Goal: Task Accomplishment & Management: Manage account settings

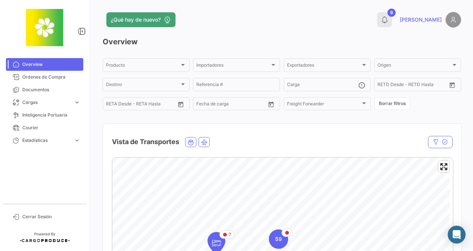
click at [388, 19] on icon at bounding box center [384, 19] width 7 height 7
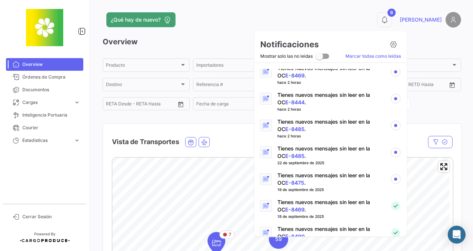
scroll to position [149, 0]
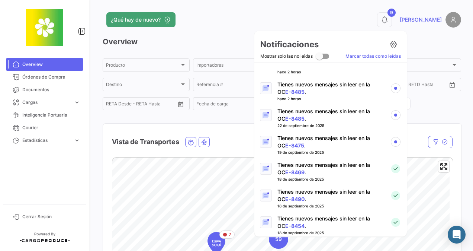
click at [299, 141] on p "Tienes nuevos mensajes sin leer en la OC E-8475 ." at bounding box center [330, 141] width 107 height 15
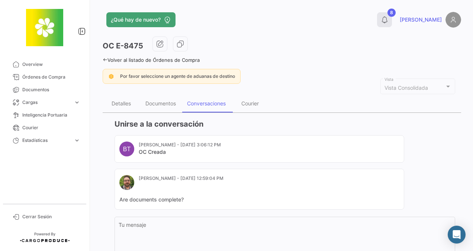
click at [392, 12] on button "8" at bounding box center [384, 19] width 15 height 15
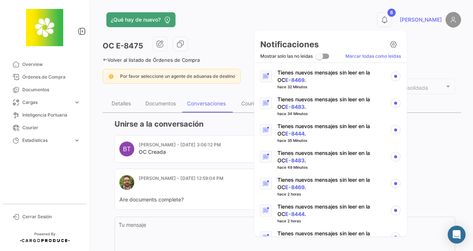
click at [293, 206] on p "Tienes nuevos mensajes sin leer en la OC E-8444 ." at bounding box center [330, 210] width 107 height 15
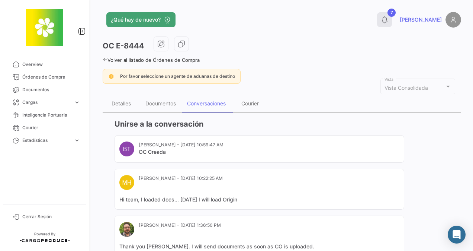
click at [392, 13] on button "7" at bounding box center [384, 19] width 15 height 15
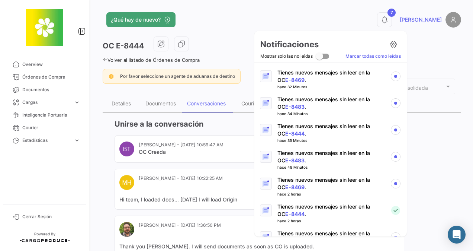
click at [289, 179] on p "Tienes nuevos mensajes sin leer en la OC E-8469 ." at bounding box center [330, 183] width 107 height 15
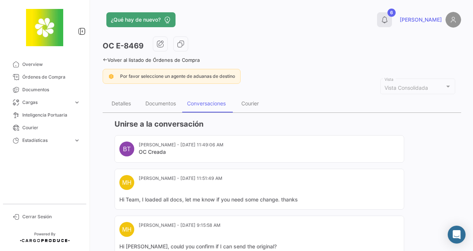
click at [392, 22] on button "6" at bounding box center [384, 19] width 15 height 15
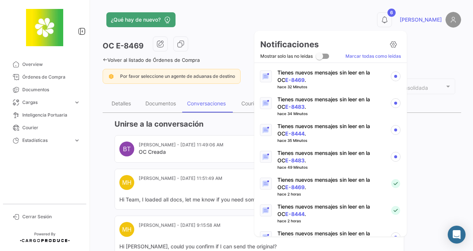
click at [293, 158] on link "E-8483" at bounding box center [294, 160] width 19 height 6
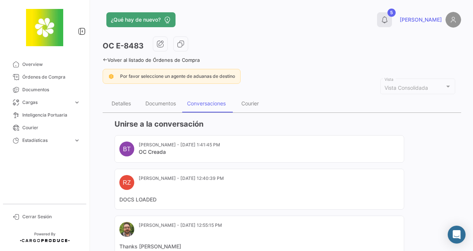
click at [392, 22] on button "5" at bounding box center [384, 19] width 15 height 15
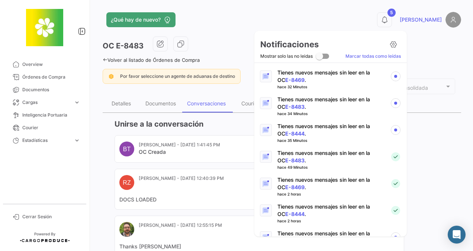
click at [292, 132] on link "E-8444" at bounding box center [294, 133] width 19 height 6
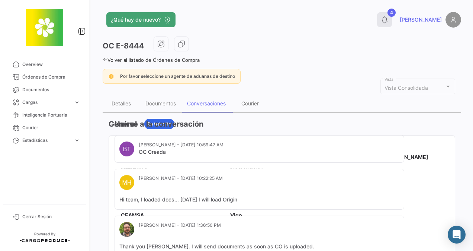
click at [392, 19] on button "4" at bounding box center [384, 19] width 15 height 15
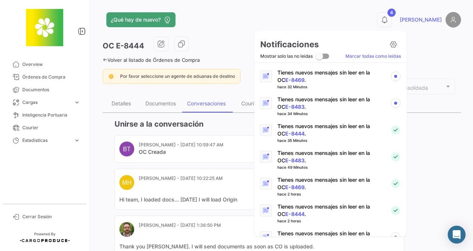
click at [288, 102] on p "Tienes nuevos mensajes sin leer en la OC E-8483 ." at bounding box center [330, 103] width 107 height 15
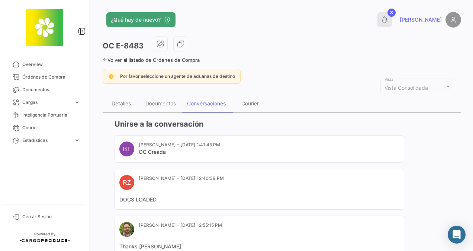
click at [392, 25] on button "3" at bounding box center [384, 19] width 15 height 15
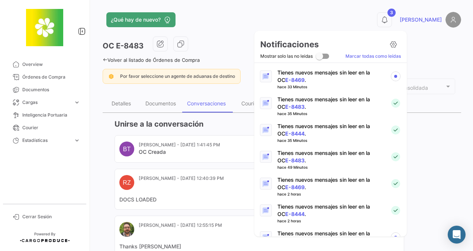
click at [299, 79] on p "Tienes nuevos mensajes sin leer en la OC E-8469 ." at bounding box center [330, 76] width 107 height 15
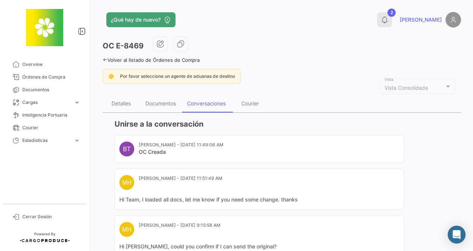
click at [388, 23] on icon at bounding box center [384, 19] width 7 height 7
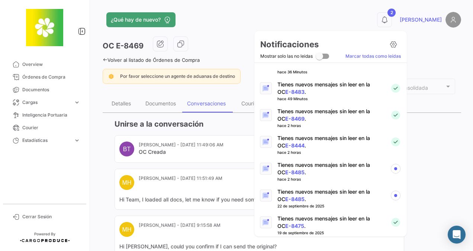
scroll to position [112, 0]
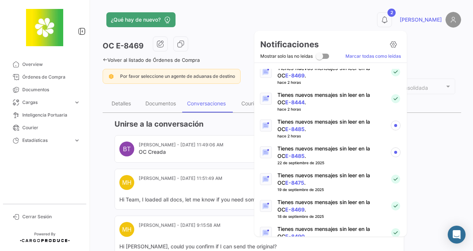
click at [286, 153] on link "E-8485" at bounding box center [294, 156] width 19 height 6
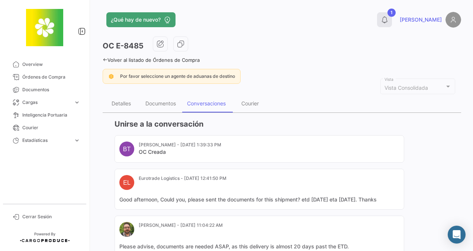
click at [388, 20] on icon at bounding box center [384, 19] width 7 height 7
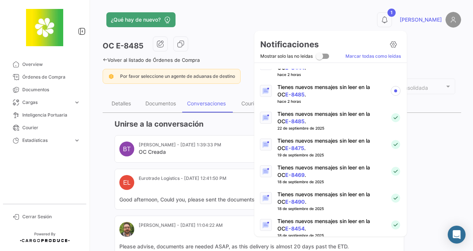
scroll to position [112, 0]
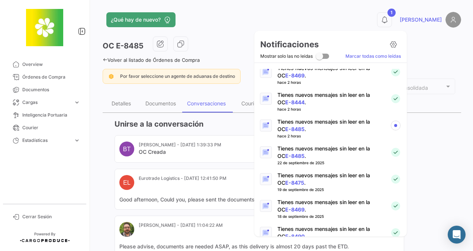
click at [291, 122] on p "Tienes nuevos mensajes sin leer en la OC E-8485 ." at bounding box center [330, 125] width 107 height 15
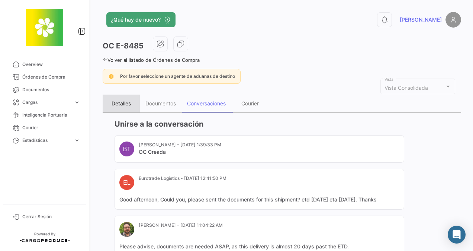
click at [128, 103] on div "Detalles" at bounding box center [121, 103] width 19 height 6
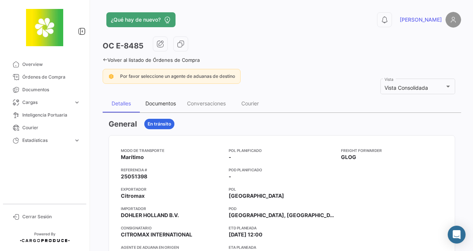
click at [160, 102] on div "Documentos" at bounding box center [160, 103] width 31 height 6
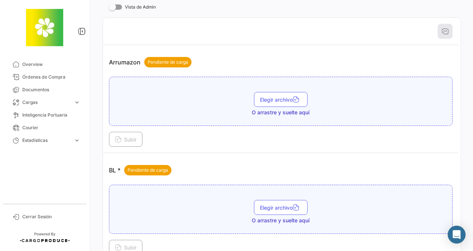
scroll to position [149, 0]
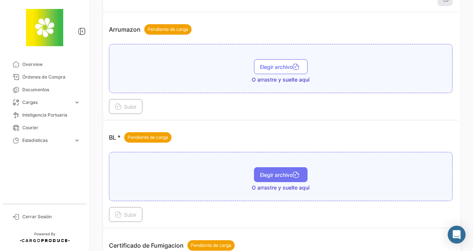
click at [267, 174] on span "Elegir archivo" at bounding box center [281, 174] width 42 height 6
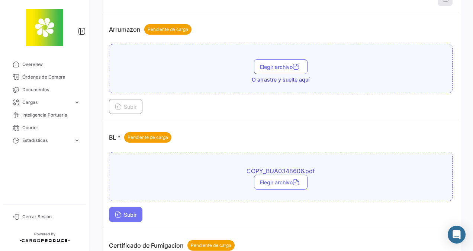
click at [129, 211] on span "Subir" at bounding box center [126, 214] width 22 height 6
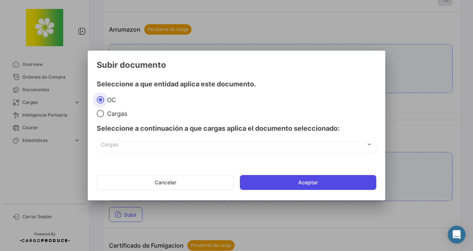
click at [311, 180] on button "Aceptar" at bounding box center [308, 182] width 137 height 15
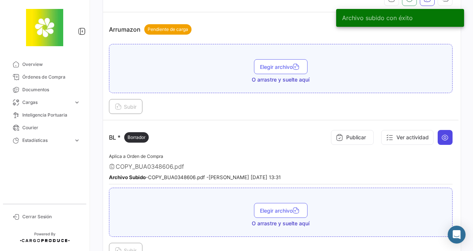
click at [442, 136] on icon at bounding box center [445, 137] width 7 height 7
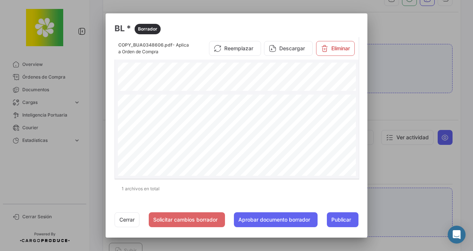
scroll to position [744, 0]
click at [439, 159] on div at bounding box center [236, 125] width 473 height 251
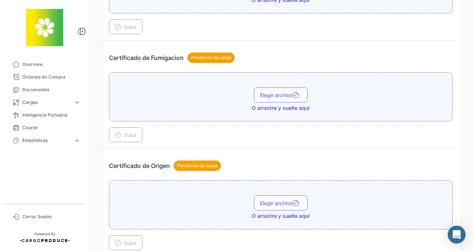
scroll to position [409, 0]
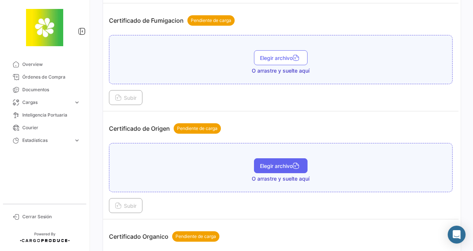
click at [271, 164] on span "Elegir archivo" at bounding box center [281, 166] width 42 height 6
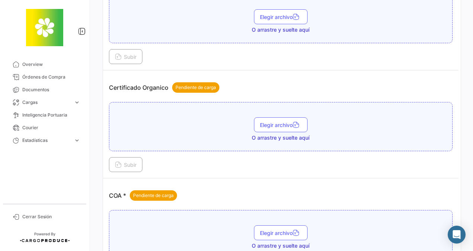
scroll to position [632, 0]
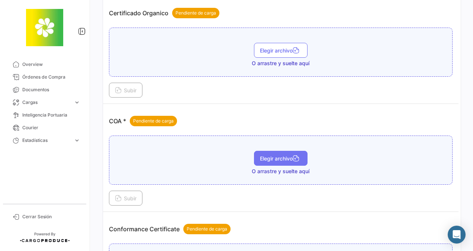
click at [268, 151] on button "Elegir archivo" at bounding box center [281, 158] width 54 height 15
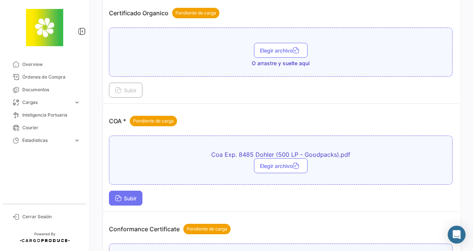
click at [131, 195] on span "Subir" at bounding box center [126, 198] width 22 height 6
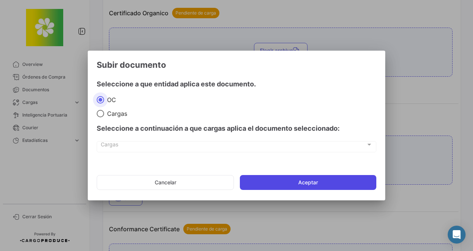
click at [299, 182] on button "Aceptar" at bounding box center [308, 182] width 137 height 15
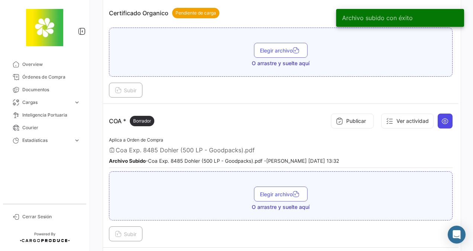
click at [442, 118] on icon at bounding box center [445, 120] width 7 height 7
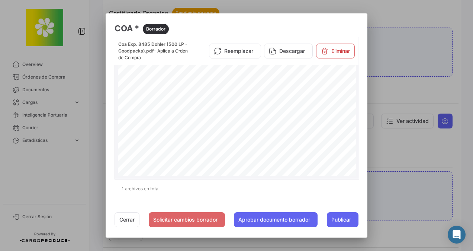
scroll to position [335, 0]
click at [404, 148] on div at bounding box center [236, 125] width 473 height 251
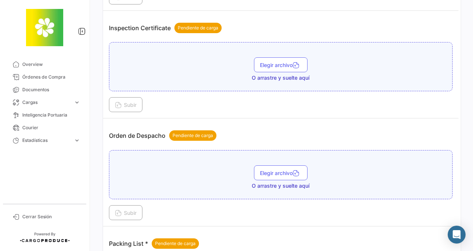
scroll to position [1451, 0]
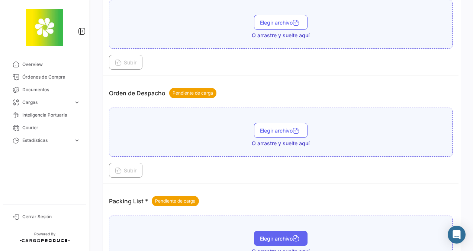
click at [274, 235] on span "Elegir archivo" at bounding box center [281, 238] width 42 height 6
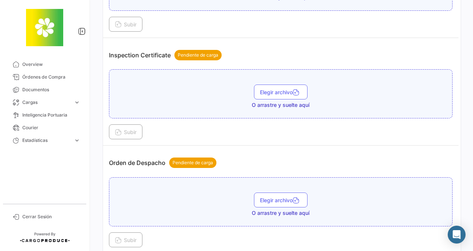
scroll to position [1379, 0]
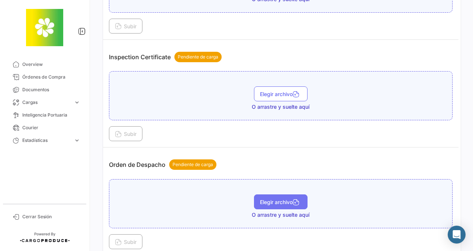
click at [286, 199] on span "Elegir archivo" at bounding box center [281, 202] width 42 height 6
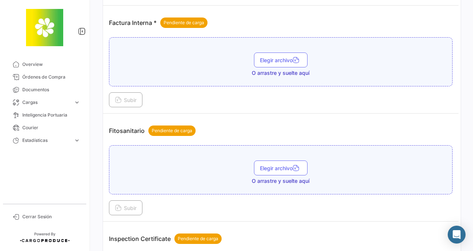
scroll to position [1193, 0]
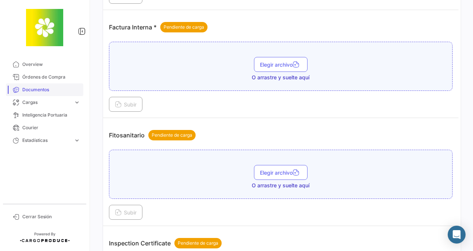
click at [26, 87] on span "Documentos" at bounding box center [51, 89] width 58 height 7
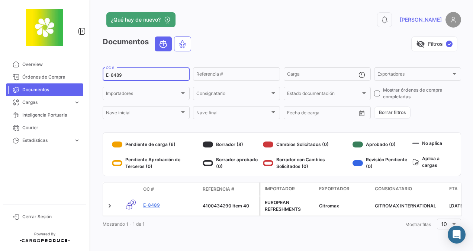
click at [133, 73] on input "E-8489" at bounding box center [146, 75] width 80 height 5
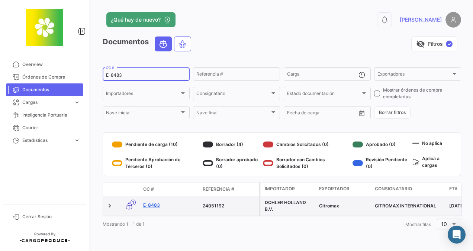
type input "E-8483"
click at [151, 205] on link "E-8483" at bounding box center [170, 205] width 54 height 7
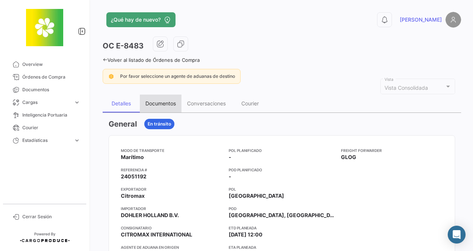
click at [169, 97] on div "Documentos" at bounding box center [161, 103] width 42 height 18
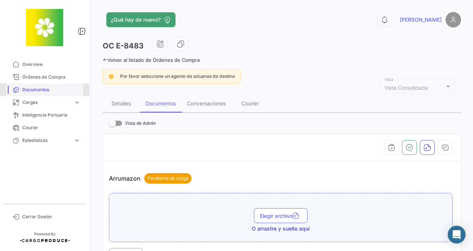
click at [40, 86] on link "Documentos" at bounding box center [44, 89] width 77 height 13
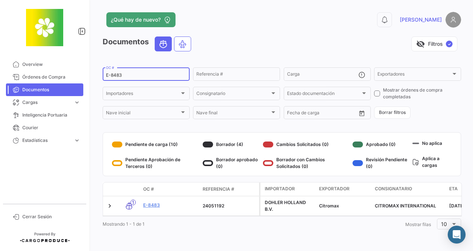
click at [128, 74] on input "E-8483" at bounding box center [146, 75] width 80 height 5
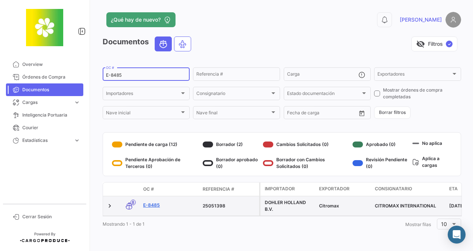
type input "E-8485"
click at [154, 203] on link "E-8485" at bounding box center [170, 205] width 54 height 7
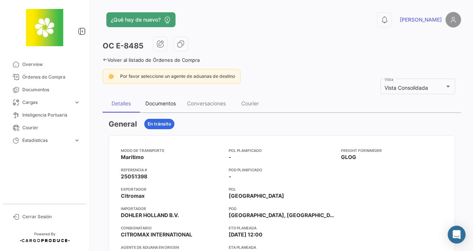
click at [158, 105] on div "Documentos" at bounding box center [160, 103] width 31 height 6
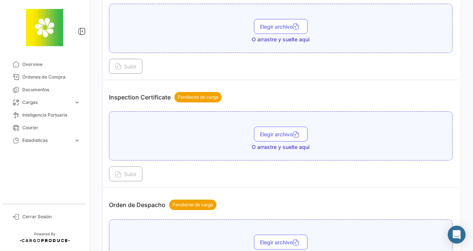
scroll to position [1414, 0]
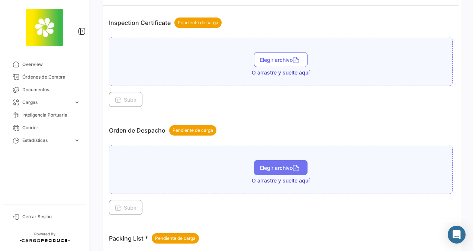
click at [260, 164] on span "Elegir archivo" at bounding box center [281, 167] width 42 height 6
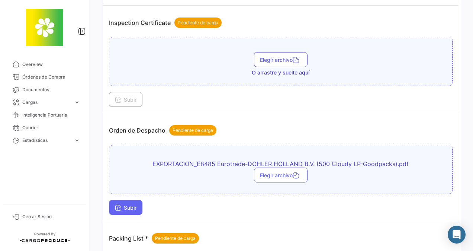
click at [137, 200] on button "Subir" at bounding box center [125, 207] width 33 height 15
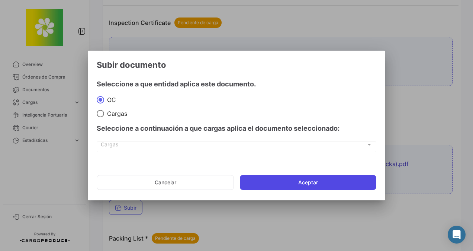
click at [260, 182] on button "Aceptar" at bounding box center [308, 182] width 137 height 15
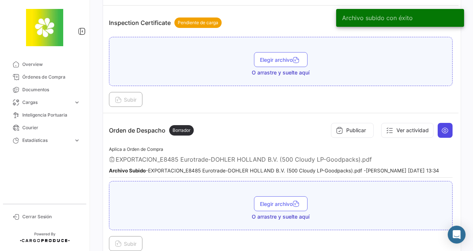
click at [442, 126] on icon at bounding box center [445, 129] width 7 height 7
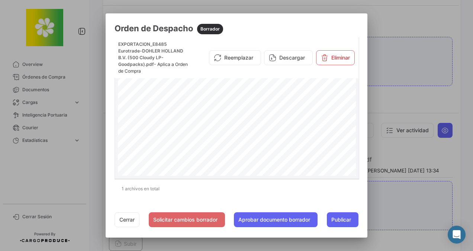
scroll to position [38, 0]
click at [403, 194] on div at bounding box center [236, 125] width 473 height 251
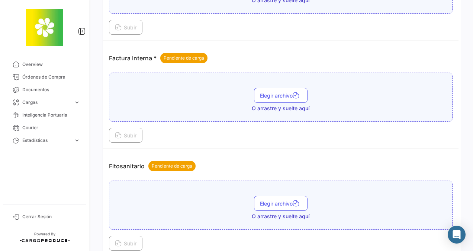
scroll to position [1124, 0]
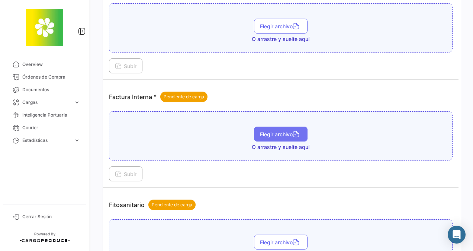
click at [281, 131] on span "Elegir archivo" at bounding box center [281, 134] width 42 height 6
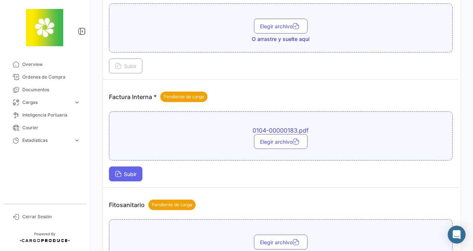
click at [131, 171] on span "Subir" at bounding box center [126, 174] width 22 height 6
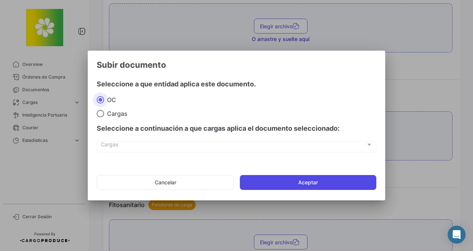
click at [288, 179] on button "Aceptar" at bounding box center [308, 182] width 137 height 15
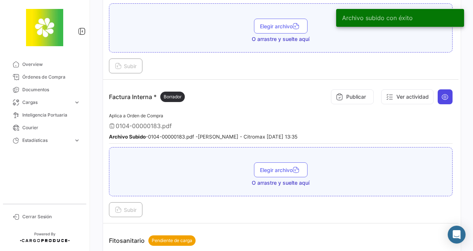
click at [442, 93] on icon at bounding box center [445, 96] width 7 height 7
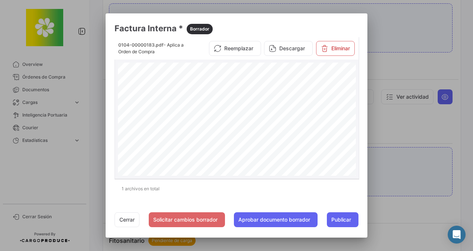
scroll to position [0, 0]
click at [395, 153] on div at bounding box center [236, 125] width 473 height 251
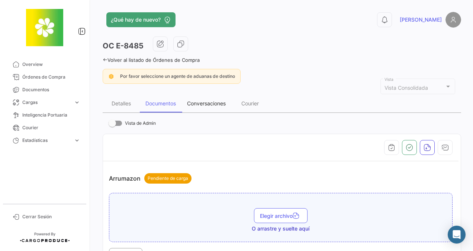
click at [216, 106] on div "Conversaciones" at bounding box center [207, 103] width 50 height 18
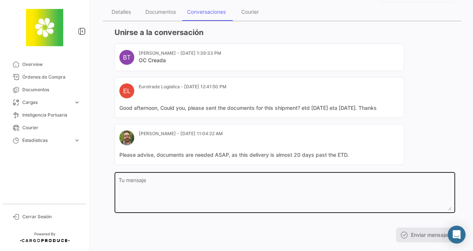
scroll to position [105, 0]
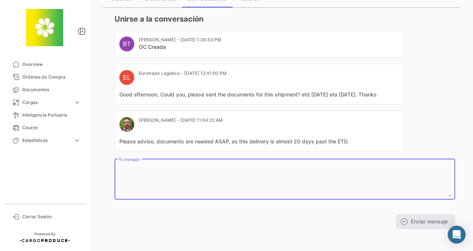
click at [184, 175] on textarea "Tu mensaje" at bounding box center [285, 180] width 333 height 33
type textarea "Docs Loaded"
click at [416, 220] on button "Enviar mensaje" at bounding box center [425, 221] width 59 height 15
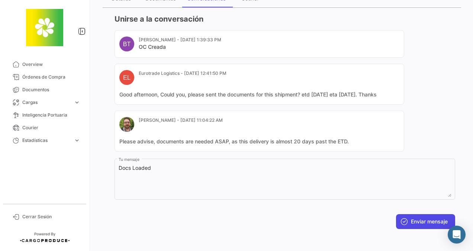
click at [421, 214] on button "Enviar mensaje" at bounding box center [425, 221] width 59 height 15
click at [411, 221] on button "Enviar mensaje" at bounding box center [425, 221] width 59 height 15
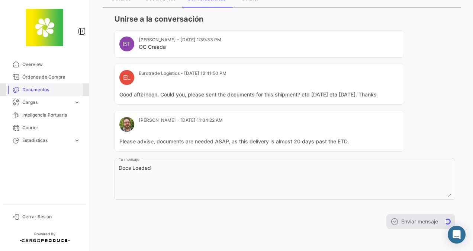
click at [45, 87] on span "Documentos" at bounding box center [51, 89] width 58 height 7
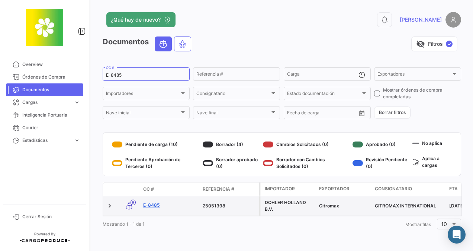
click at [154, 203] on link "E-8485" at bounding box center [170, 205] width 54 height 7
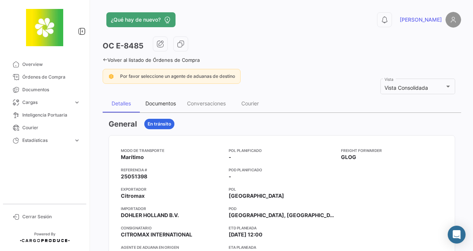
click at [161, 101] on div "Documentos" at bounding box center [160, 103] width 31 height 6
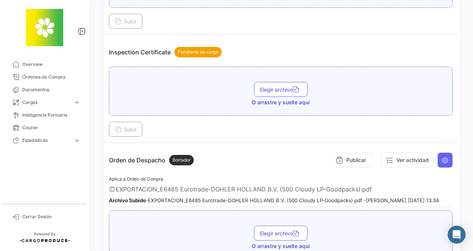
scroll to position [1419, 0]
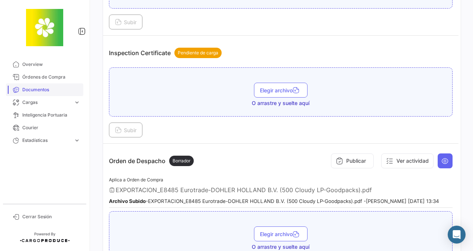
click at [44, 87] on span "Documentos" at bounding box center [51, 89] width 58 height 7
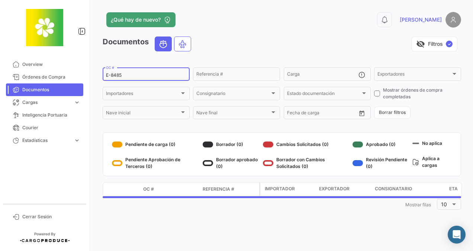
click at [127, 75] on input "E-8485" at bounding box center [146, 75] width 80 height 5
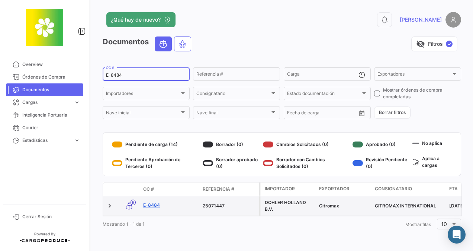
type input "E-8484"
click at [153, 203] on link "E-8484" at bounding box center [170, 205] width 54 height 7
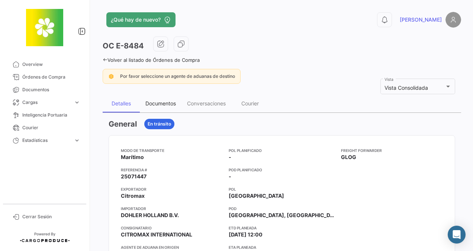
click at [161, 102] on div "Documentos" at bounding box center [160, 103] width 31 height 6
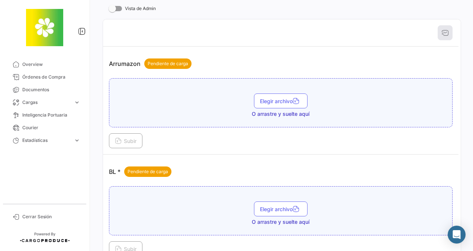
scroll to position [149, 0]
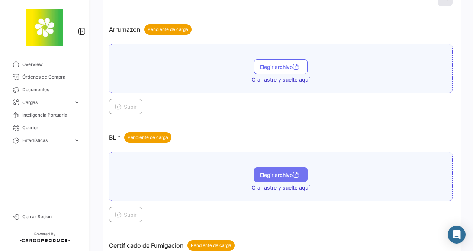
click at [271, 171] on span "Elegir archivo" at bounding box center [281, 174] width 42 height 6
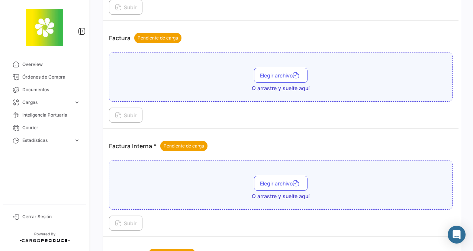
scroll to position [1004, 0]
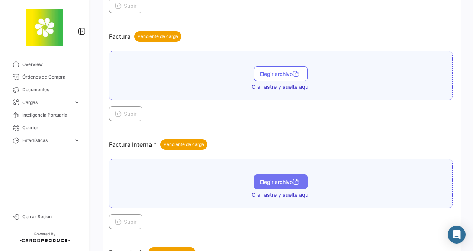
click at [280, 179] on span "Elegir archivo" at bounding box center [281, 182] width 42 height 6
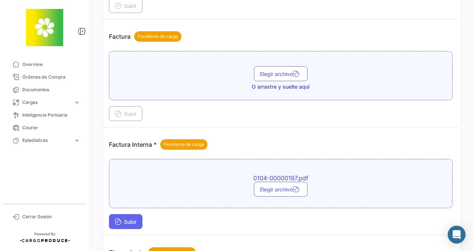
click at [131, 218] on span "Subir" at bounding box center [126, 221] width 22 height 6
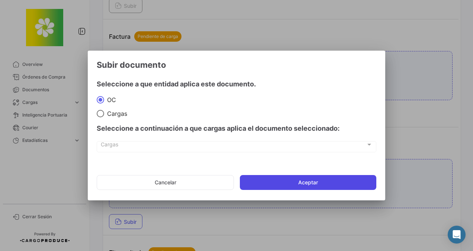
click at [297, 180] on button "Aceptar" at bounding box center [308, 182] width 137 height 15
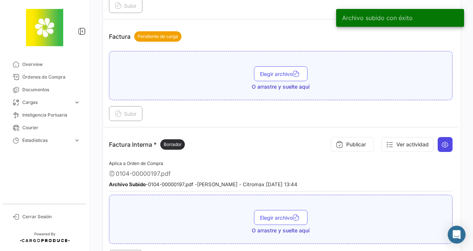
click at [442, 141] on icon at bounding box center [445, 144] width 7 height 7
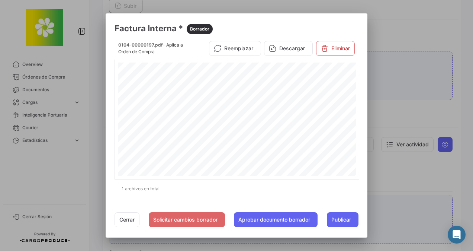
scroll to position [223, 0]
click at [410, 150] on div at bounding box center [236, 125] width 473 height 251
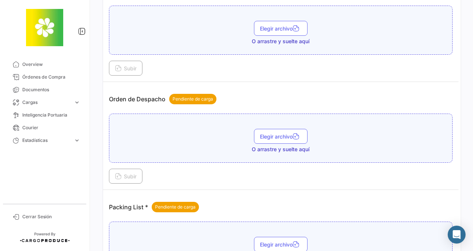
scroll to position [1381, 0]
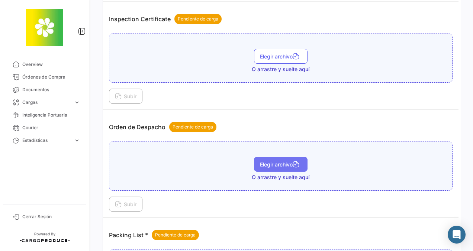
click at [269, 161] on span "Elegir archivo" at bounding box center [281, 164] width 42 height 6
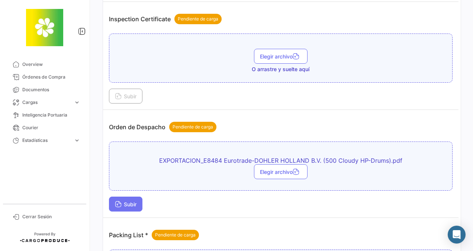
click at [122, 196] on button "Subir" at bounding box center [125, 203] width 33 height 15
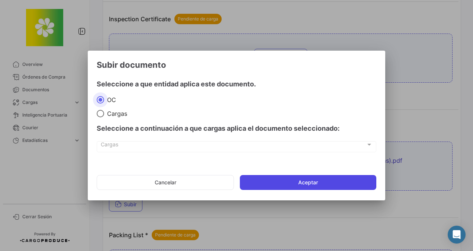
click at [269, 182] on button "Aceptar" at bounding box center [308, 182] width 137 height 15
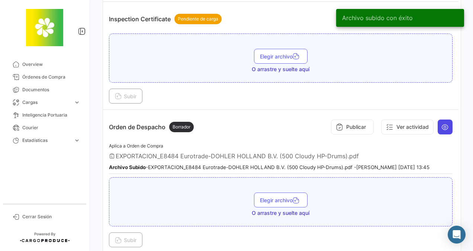
click at [446, 119] on button at bounding box center [445, 126] width 15 height 15
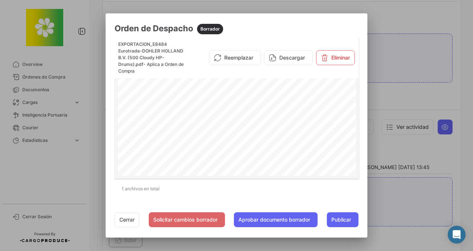
scroll to position [0, 0]
click at [392, 202] on div at bounding box center [236, 125] width 473 height 251
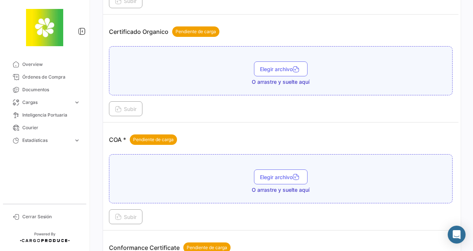
scroll to position [563, 0]
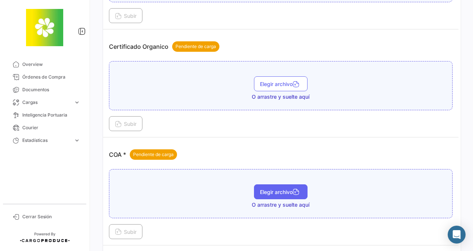
click at [288, 189] on span "Elegir archivo" at bounding box center [281, 192] width 42 height 6
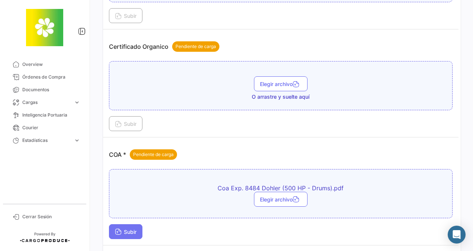
click at [130, 224] on button "Subir" at bounding box center [125, 231] width 33 height 15
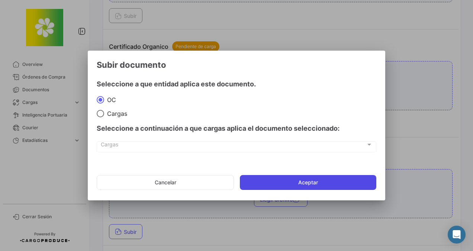
click at [272, 179] on button "Aceptar" at bounding box center [308, 182] width 137 height 15
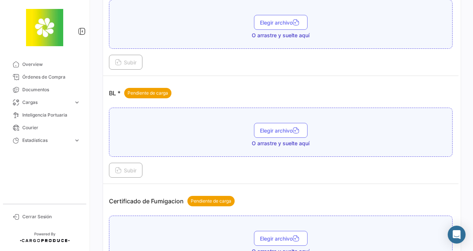
scroll to position [191, 0]
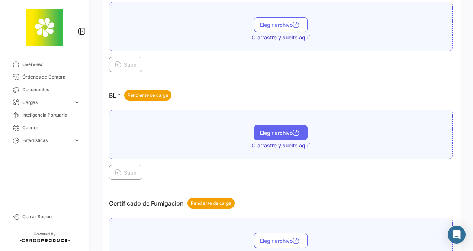
click at [280, 132] on span "Elegir archivo" at bounding box center [281, 132] width 42 height 6
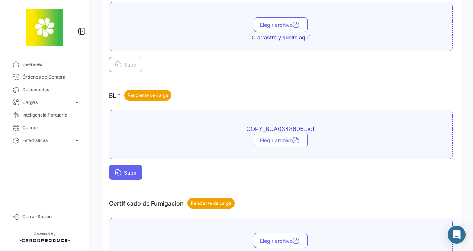
click at [126, 166] on button "Subir" at bounding box center [125, 172] width 33 height 15
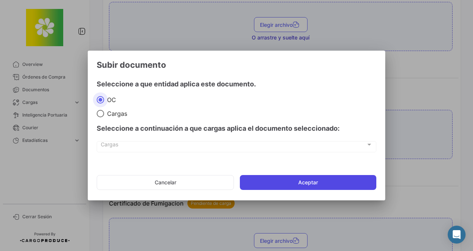
click at [272, 182] on button "Aceptar" at bounding box center [308, 182] width 137 height 15
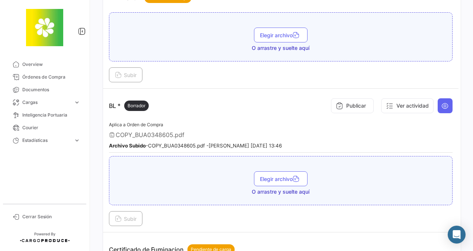
scroll to position [186, 0]
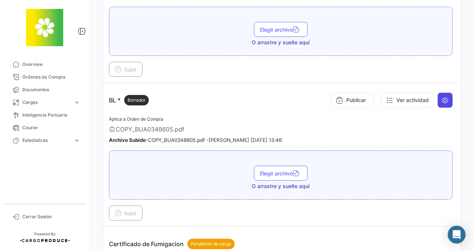
click at [444, 102] on icon at bounding box center [445, 99] width 7 height 7
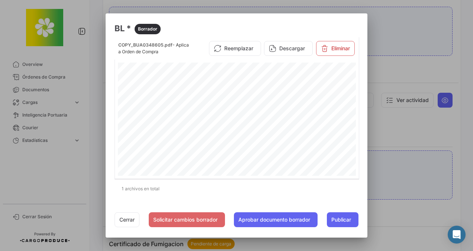
click at [437, 128] on div at bounding box center [236, 125] width 473 height 251
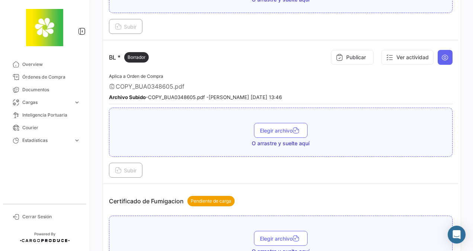
scroll to position [6, 0]
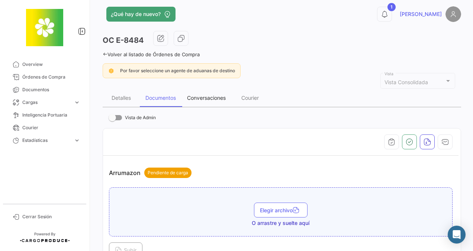
click at [208, 97] on div "Conversaciones" at bounding box center [206, 97] width 39 height 6
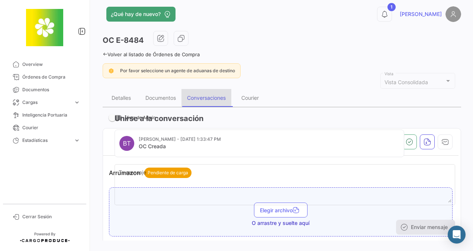
scroll to position [0, 0]
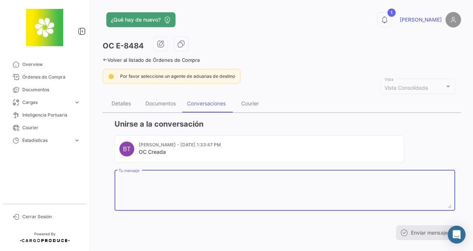
click at [158, 184] on textarea "Tu mensaje" at bounding box center [285, 191] width 333 height 33
type textarea "docs loaded"
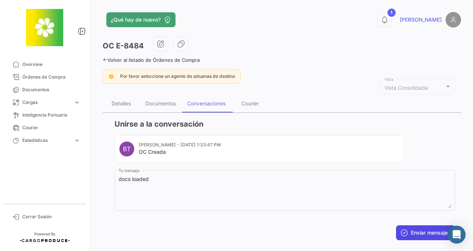
click at [407, 228] on button "Enviar mensaje" at bounding box center [425, 232] width 59 height 15
click at [31, 90] on span "Documentos" at bounding box center [51, 89] width 58 height 7
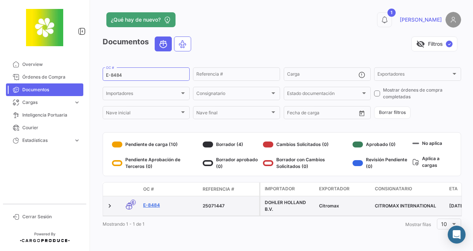
click at [151, 204] on link "E-8484" at bounding box center [170, 205] width 54 height 7
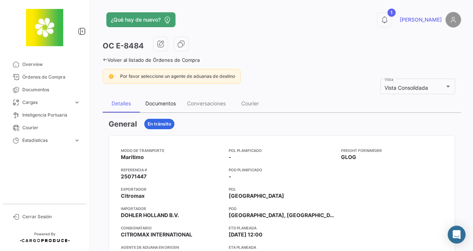
click at [163, 105] on div "Documentos" at bounding box center [160, 103] width 31 height 6
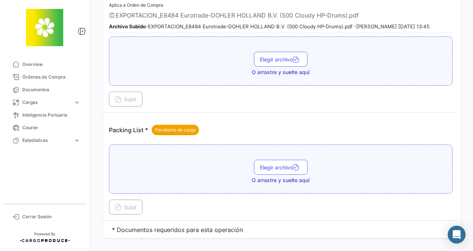
scroll to position [1605, 0]
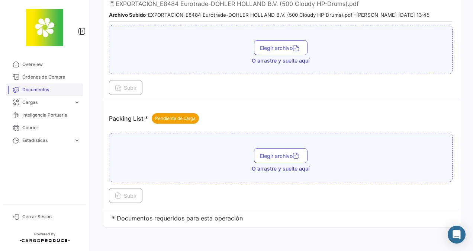
click at [39, 89] on span "Documentos" at bounding box center [51, 89] width 58 height 7
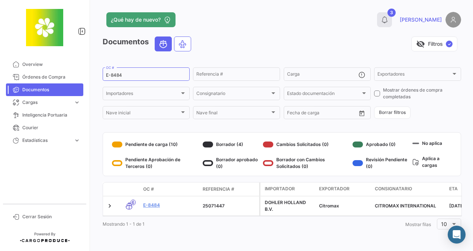
click at [388, 16] on icon at bounding box center [384, 19] width 7 height 7
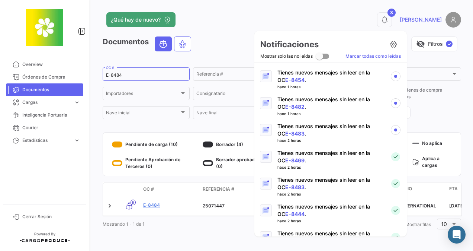
click at [317, 133] on p "Tienes nuevos mensajes sin leer en la OC E-8483 ." at bounding box center [330, 129] width 107 height 15
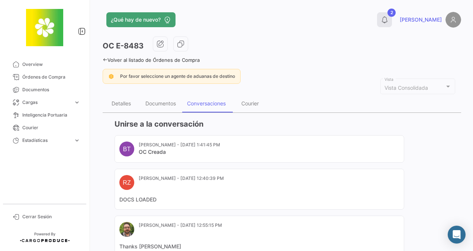
click at [388, 19] on icon at bounding box center [384, 19] width 7 height 7
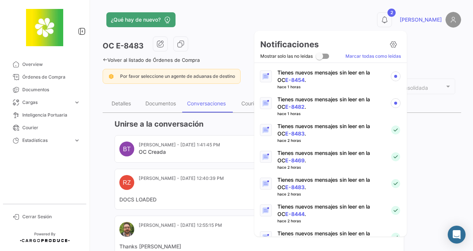
click at [292, 106] on link "E-8482" at bounding box center [294, 106] width 19 height 6
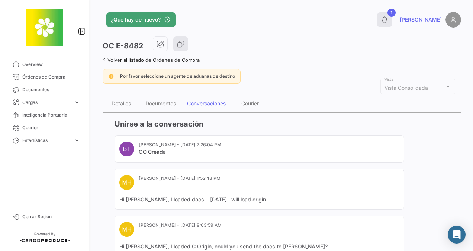
click at [388, 18] on icon at bounding box center [384, 19] width 7 height 7
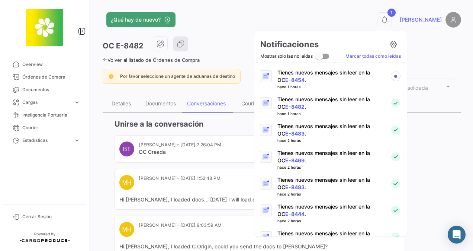
click at [296, 76] on p "Tienes nuevos mensajes sin leer en la OC E-8454 ." at bounding box center [330, 76] width 107 height 15
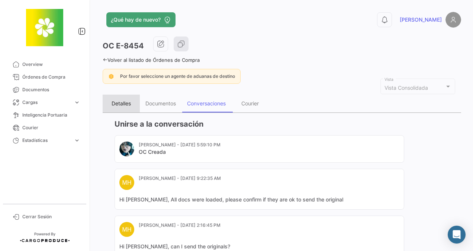
click at [123, 105] on div "Detalles" at bounding box center [121, 103] width 19 height 6
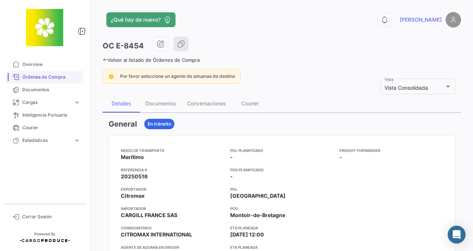
click at [47, 78] on span "Órdenes de Compra" at bounding box center [51, 77] width 58 height 7
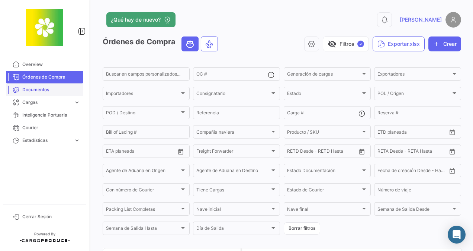
click at [32, 87] on span "Documentos" at bounding box center [51, 89] width 58 height 7
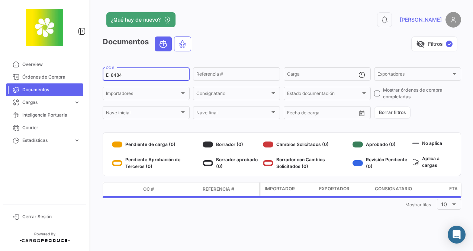
click at [126, 76] on input "E-8484" at bounding box center [146, 75] width 80 height 5
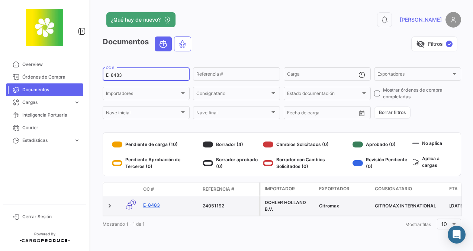
type input "E-8483"
click at [148, 205] on link "E-8483" at bounding box center [170, 205] width 54 height 7
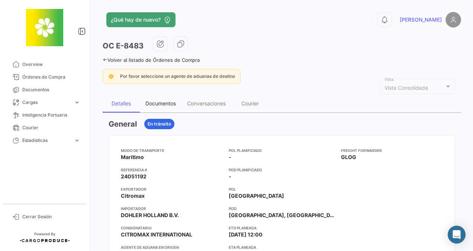
click at [156, 103] on div "Documentos" at bounding box center [160, 103] width 31 height 6
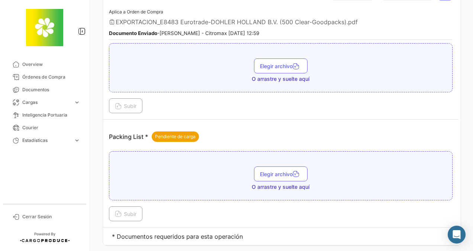
scroll to position [1598, 0]
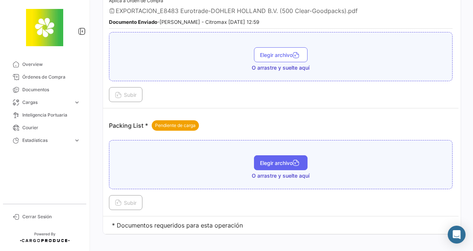
click at [278, 155] on button "Elegir archivo" at bounding box center [281, 162] width 54 height 15
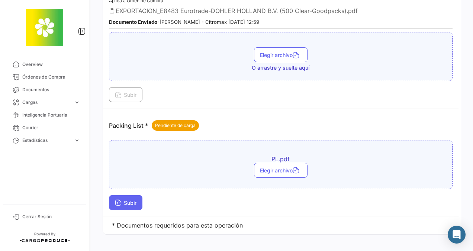
click at [127, 195] on button "Subir" at bounding box center [125, 202] width 33 height 15
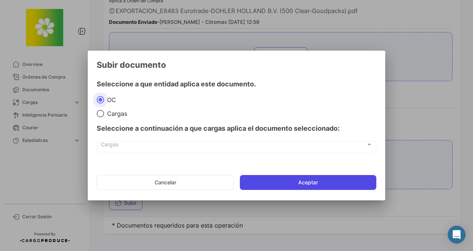
click at [283, 179] on button "Aceptar" at bounding box center [308, 182] width 137 height 15
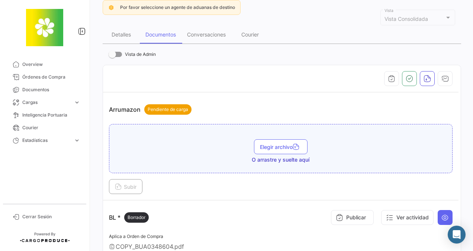
scroll to position [0, 0]
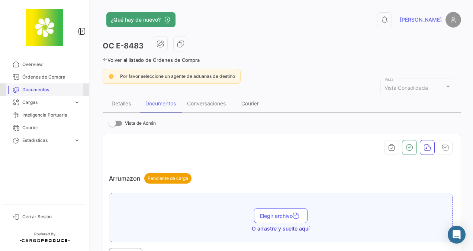
click at [43, 86] on link "Documentos" at bounding box center [44, 89] width 77 height 13
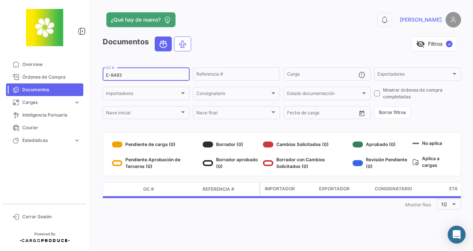
click at [128, 76] on input "E-8483" at bounding box center [146, 75] width 80 height 5
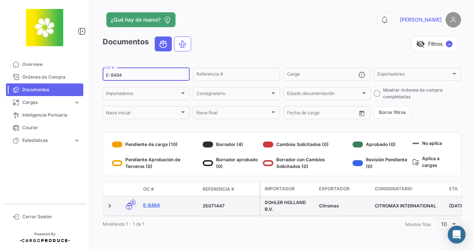
type input "E-8484"
click at [158, 204] on link "E-8484" at bounding box center [170, 205] width 54 height 7
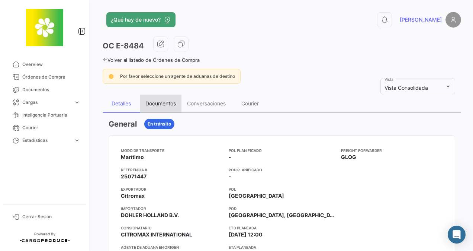
click at [155, 103] on div "Documentos" at bounding box center [160, 103] width 31 height 6
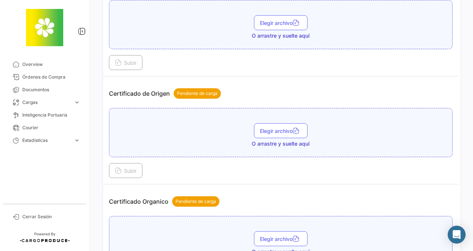
scroll to position [446, 0]
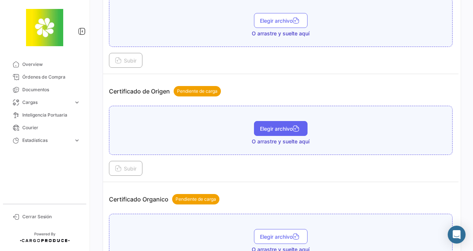
click at [277, 125] on span "Elegir archivo" at bounding box center [281, 128] width 42 height 6
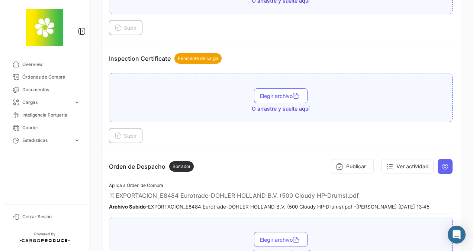
scroll to position [1605, 0]
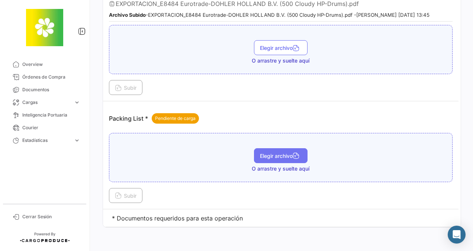
click at [285, 153] on span "Elegir archivo" at bounding box center [281, 156] width 42 height 6
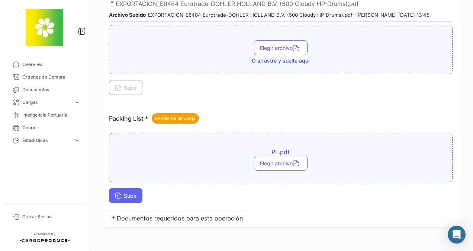
click at [133, 192] on span "Subir" at bounding box center [126, 195] width 22 height 6
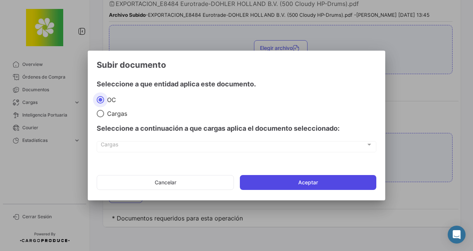
click at [256, 177] on button "Aceptar" at bounding box center [308, 182] width 137 height 15
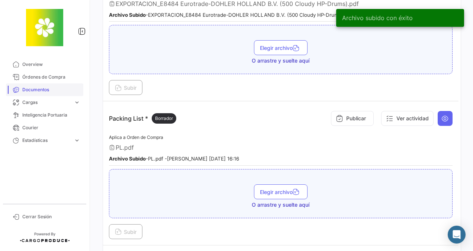
click at [32, 90] on span "Documentos" at bounding box center [51, 89] width 58 height 7
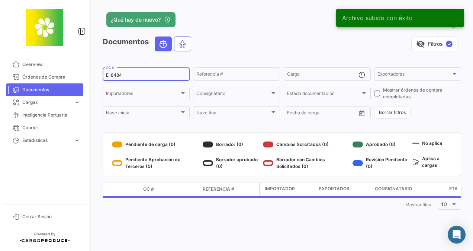
click at [128, 77] on input "E-8484" at bounding box center [146, 75] width 80 height 5
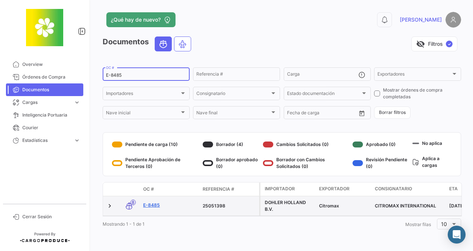
type input "E-8485"
click at [155, 204] on link "E-8485" at bounding box center [170, 205] width 54 height 7
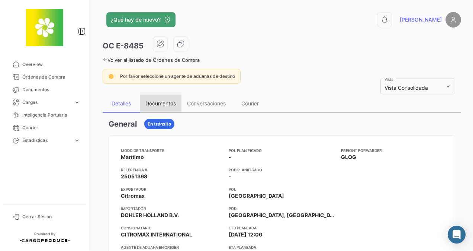
click at [170, 103] on div "Documentos" at bounding box center [160, 103] width 31 height 6
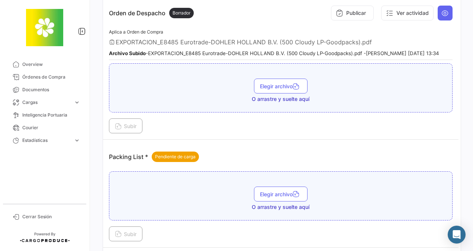
scroll to position [1605, 0]
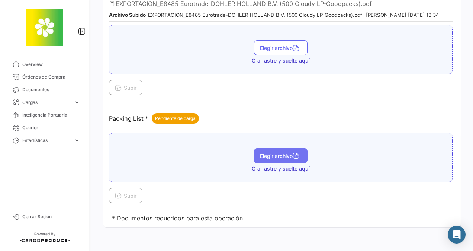
click at [263, 148] on button "Elegir archivo" at bounding box center [281, 155] width 54 height 15
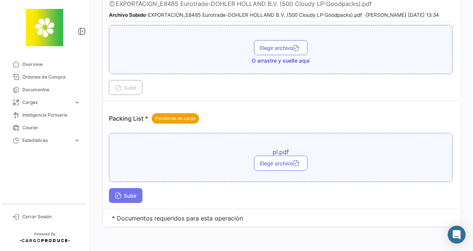
click at [129, 192] on span "Subir" at bounding box center [126, 195] width 22 height 6
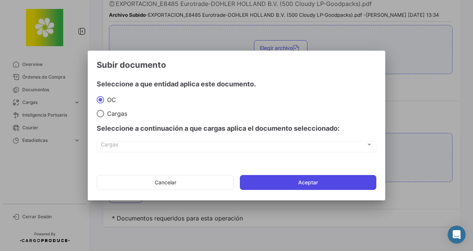
click at [277, 176] on button "Aceptar" at bounding box center [308, 182] width 137 height 15
